Goal: Subscribe to service/newsletter

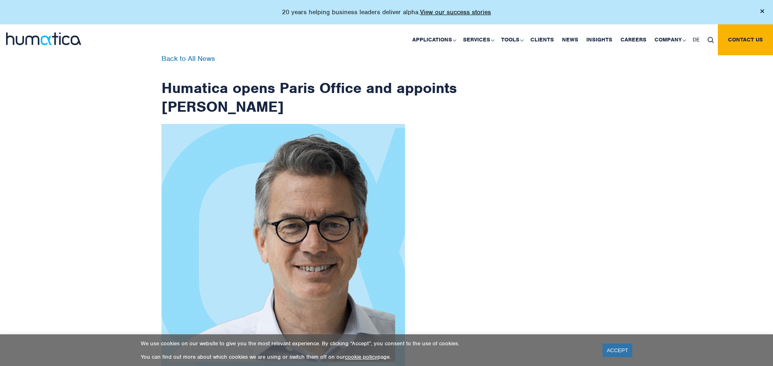
scroll to position [1294, 0]
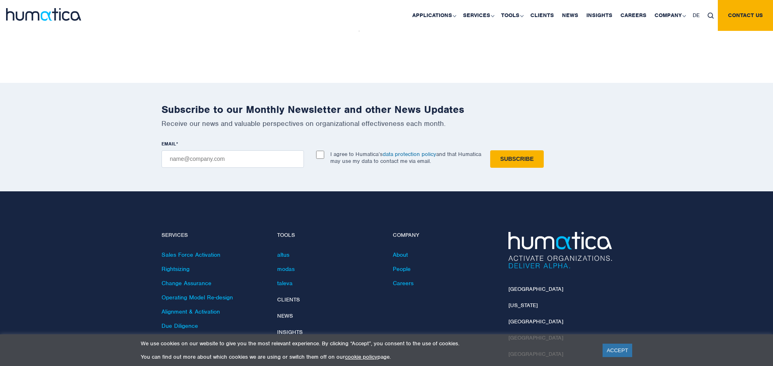
checkbox input "true"
type input "[EMAIL_ADDRESS][DOMAIN_NAME]"
click at [490, 150] on input "Subscribe" at bounding box center [517, 158] width 54 height 17
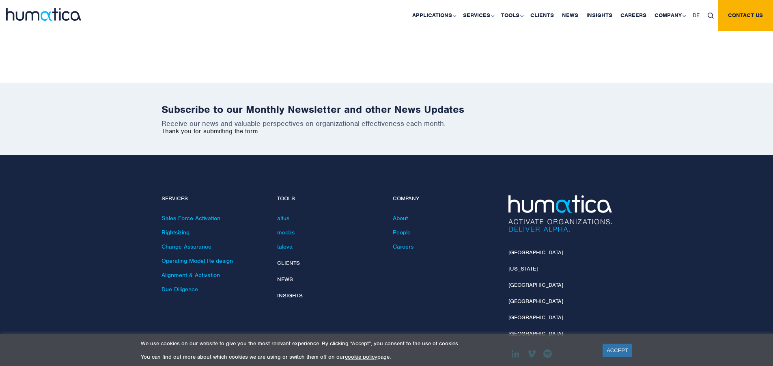
scroll to position [1258, 0]
